Goal: Navigation & Orientation: Find specific page/section

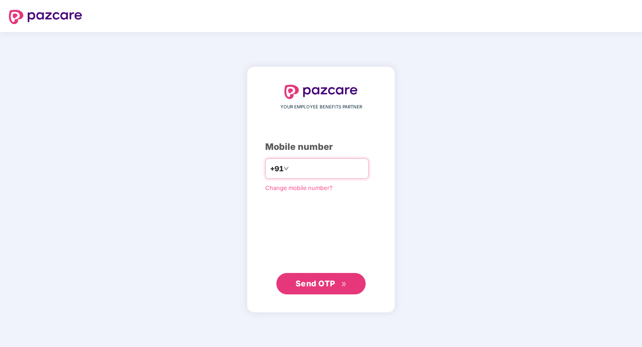
click at [334, 172] on input "number" at bounding box center [326, 168] width 73 height 14
type input "**********"
click at [337, 291] on button "Send OTP" at bounding box center [320, 283] width 89 height 21
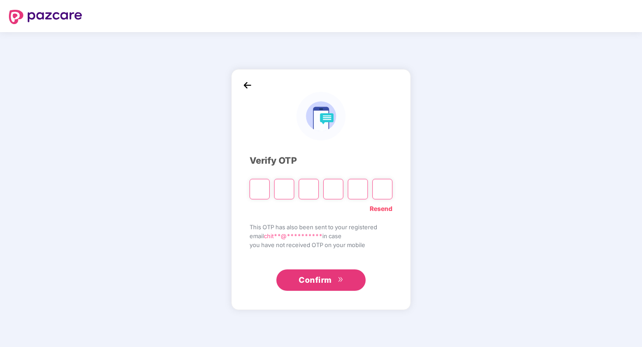
type input "*"
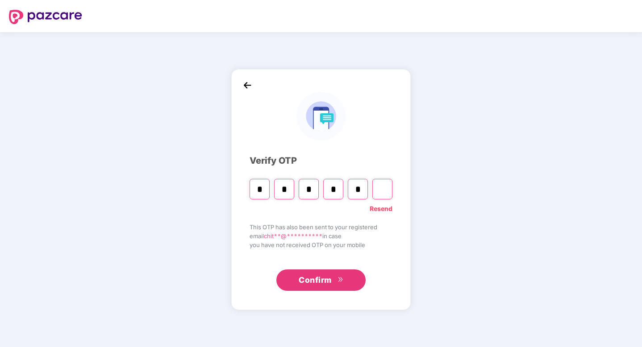
type input "*"
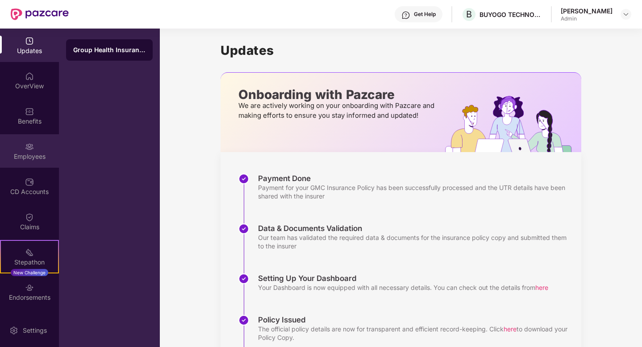
click at [37, 149] on div "Employees" at bounding box center [29, 150] width 59 height 33
